Goal: Navigation & Orientation: Find specific page/section

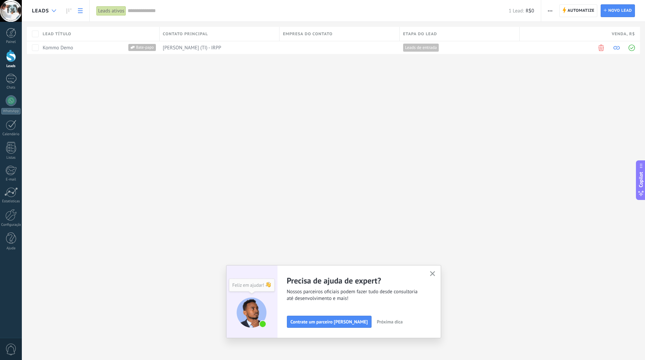
click at [55, 12] on icon at bounding box center [54, 10] width 4 height 3
click at [11, 34] on div at bounding box center [11, 33] width 10 height 10
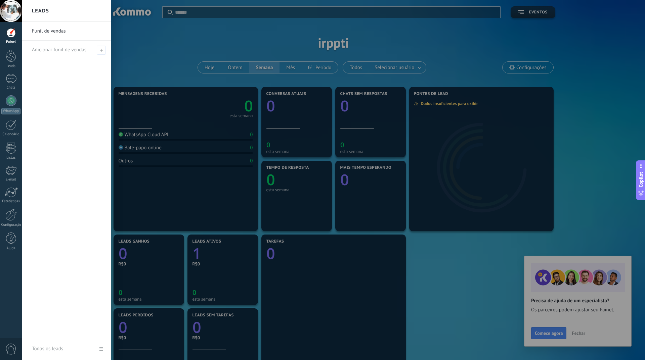
click at [176, 85] on div at bounding box center [344, 180] width 645 height 360
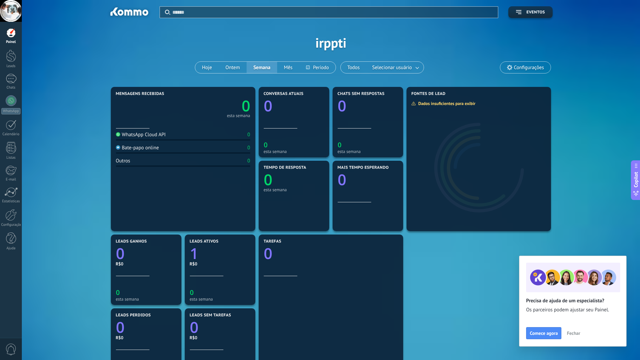
click at [147, 69] on div "Aplicar Eventos irppti Hoje Ontem Semana Mês Todos Selecionar usuário Configura…" at bounding box center [331, 42] width 598 height 85
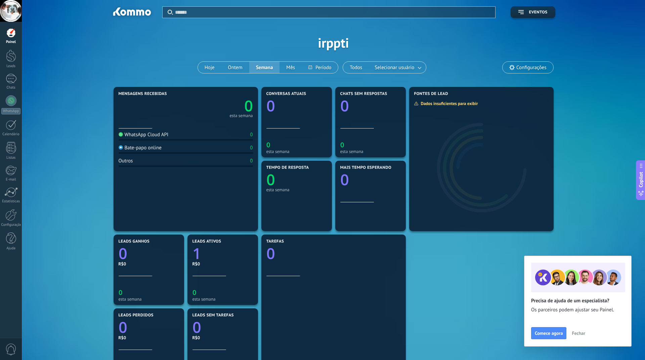
click at [142, 71] on div "Aplicar Eventos irppti Hoje Ontem Semana Mês Todos Selecionar usuário Configura…" at bounding box center [333, 42] width 603 height 85
click at [580, 332] on span "Fechar" at bounding box center [578, 333] width 13 height 5
